Goal: Information Seeking & Learning: Learn about a topic

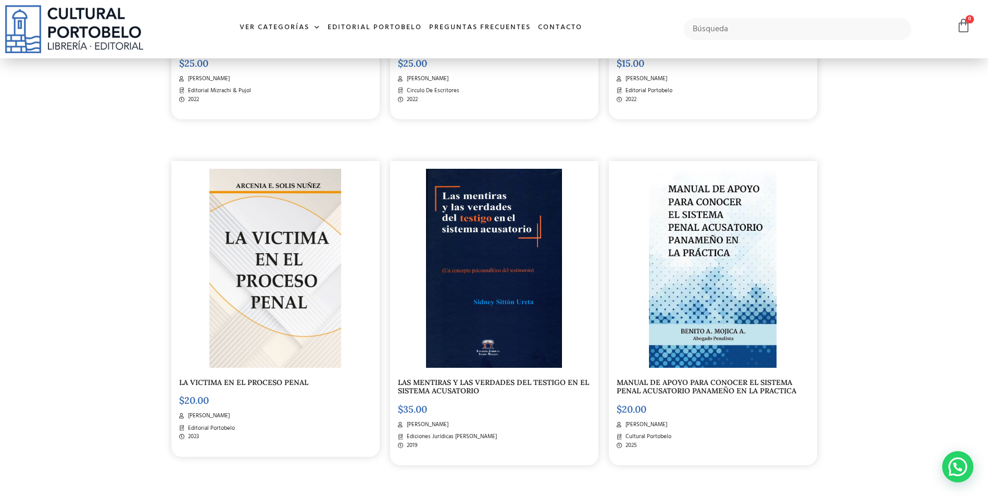
scroll to position [886, 0]
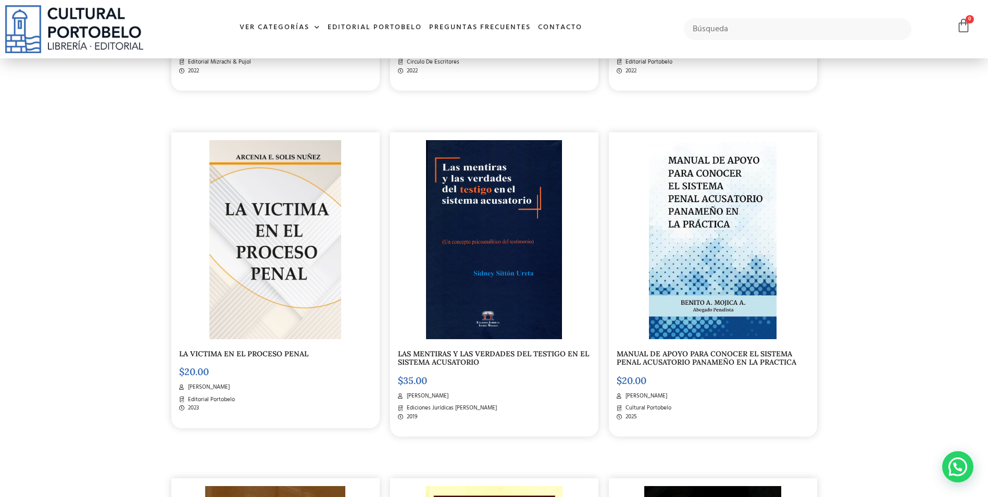
click at [699, 359] on link "MANUAL DE APOYO PARA CONOCER EL SISTEMA PENAL ACUSATORIO PANAMEÑO EN LA PRACTICA" at bounding box center [707, 358] width 180 height 18
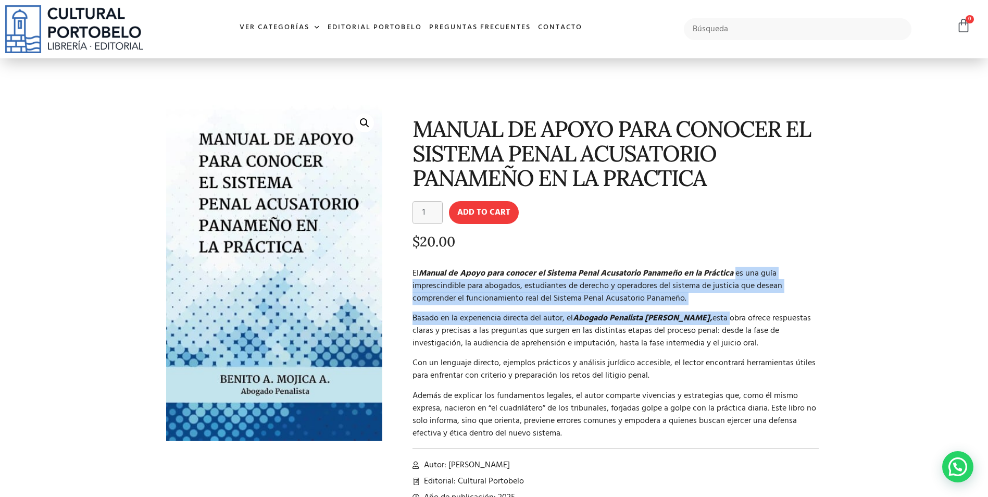
drag, startPoint x: 738, startPoint y: 271, endPoint x: 738, endPoint y: 306, distance: 34.4
click at [738, 306] on div "El Manual de Apoyo para conocer el Sistema Penal Acusatorio Panameño en la Prác…" at bounding box center [616, 353] width 407 height 172
drag, startPoint x: 738, startPoint y: 306, endPoint x: 669, endPoint y: 295, distance: 69.6
copy div "es una guía imprescindible para abogados, estudiantes de derecho y operadores d…"
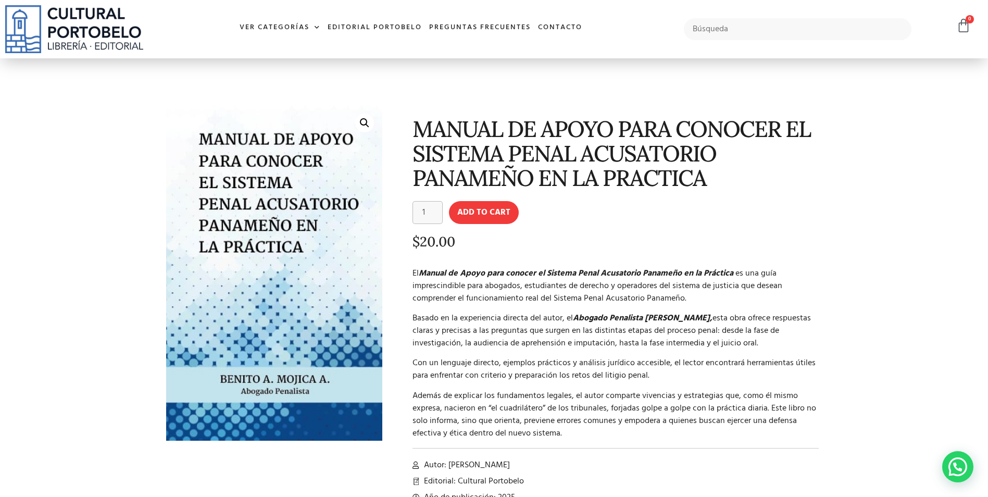
click at [832, 356] on section "🔍 MANUAL DE APOYO PARA CONOCER EL SISTEMA PENAL ACUSATORIO PANAMEÑO EN LA PRACT…" at bounding box center [494, 297] width 988 height 479
drag, startPoint x: 757, startPoint y: 319, endPoint x: 753, endPoint y: 340, distance: 21.8
click at [753, 340] on p "Basado en la experiencia directa del autor, el Abogado Penalista [PERSON_NAME],…" at bounding box center [616, 331] width 407 height 38
drag, startPoint x: 753, startPoint y: 340, endPoint x: 736, endPoint y: 338, distance: 17.4
drag, startPoint x: 736, startPoint y: 338, endPoint x: 707, endPoint y: 355, distance: 33.9
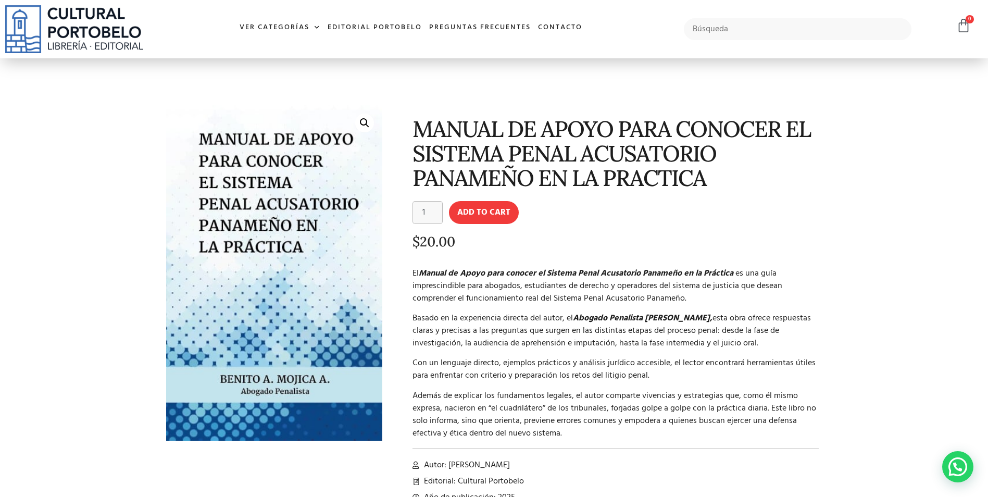
click at [707, 355] on div "El Manual de Apoyo para conocer el Sistema Penal Acusatorio Panameño en la Prác…" at bounding box center [616, 353] width 407 height 172
click at [759, 316] on p "Basado en la experiencia directa del autor, el Abogado Penalista [PERSON_NAME],…" at bounding box center [616, 331] width 407 height 38
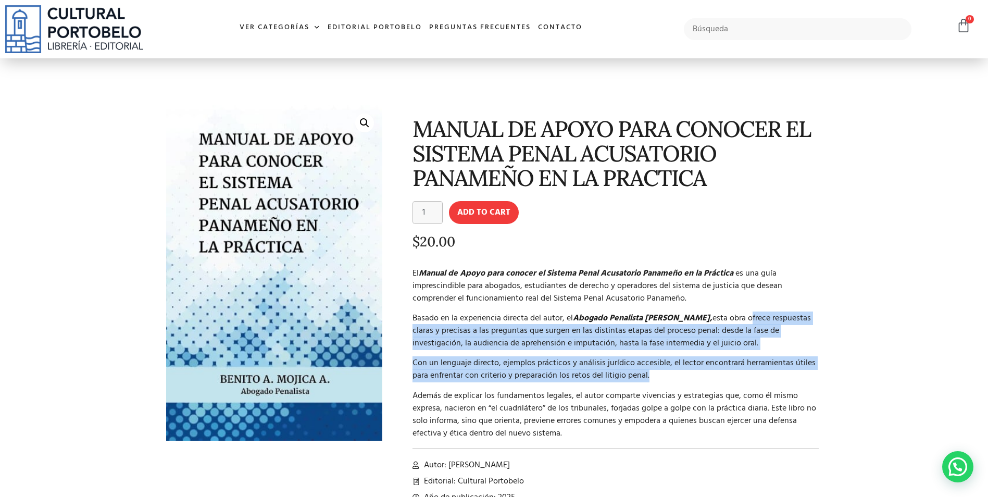
drag, startPoint x: 758, startPoint y: 317, endPoint x: 704, endPoint y: 373, distance: 78.1
click at [704, 373] on div "El Manual de Apoyo para conocer el Sistema Penal Acusatorio Panameño en la Prác…" at bounding box center [616, 353] width 407 height 172
drag, startPoint x: 704, startPoint y: 373, endPoint x: 687, endPoint y: 343, distance: 35.5
copy div "ofrece respuestas claras y precisas a las preguntas que surgen en las distintas…"
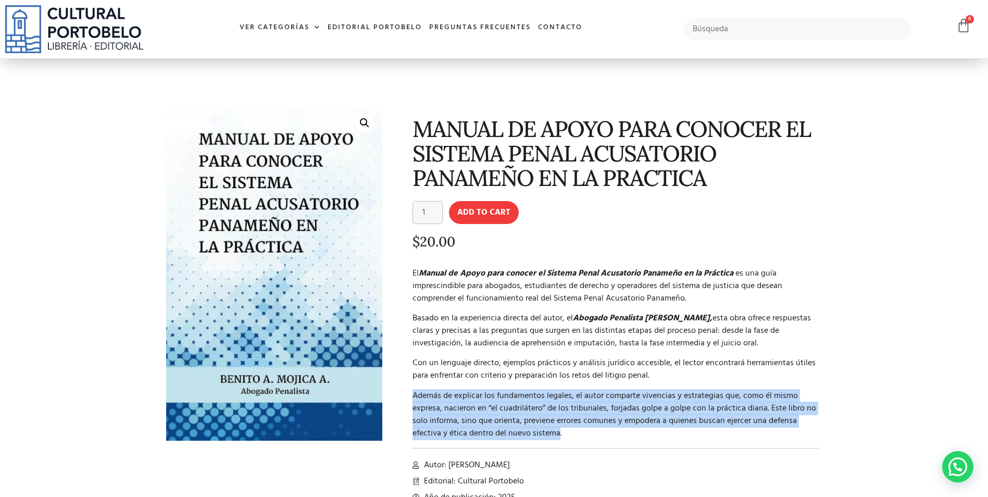
drag, startPoint x: 414, startPoint y: 395, endPoint x: 559, endPoint y: 431, distance: 149.8
click at [559, 431] on p "Además de explicar los fundamentos legales, el autor comparte vivencias y estra…" at bounding box center [616, 415] width 407 height 50
drag, startPoint x: 559, startPoint y: 431, endPoint x: 546, endPoint y: 431, distance: 13.5
copy p "Además de explicar los fundamentos legales, el autor comparte vivencias y estra…"
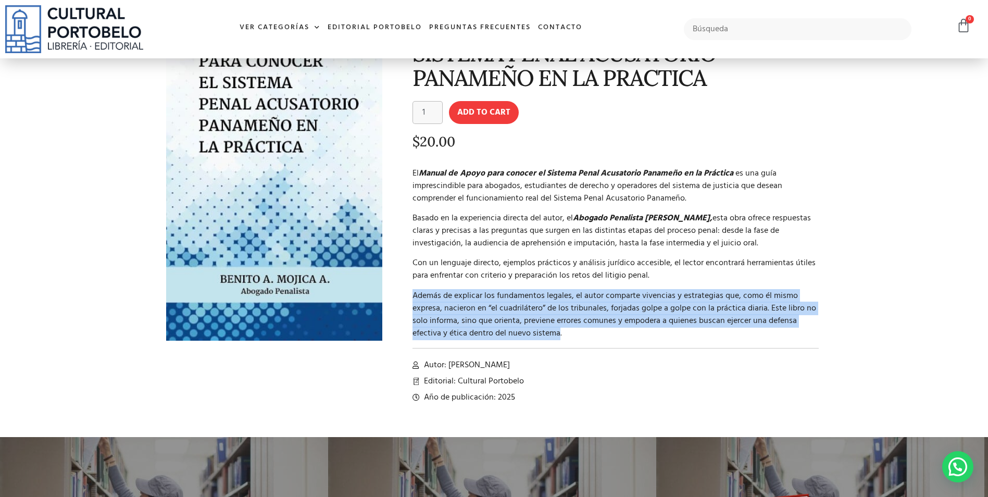
scroll to position [104, 0]
